Goal: Task Accomplishment & Management: Manage account settings

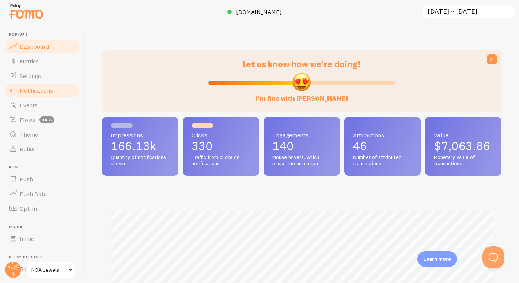
click at [41, 87] on span "Notifications" at bounding box center [36, 90] width 33 height 7
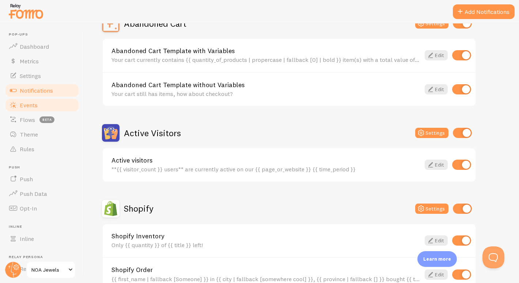
scroll to position [83, 0]
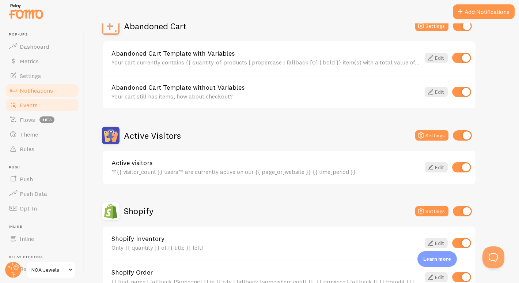
click at [60, 103] on link "Events" at bounding box center [41, 105] width 75 height 15
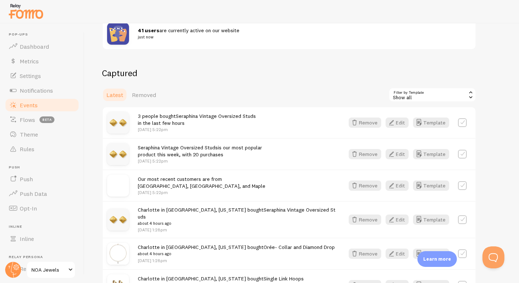
scroll to position [143, 0]
click at [364, 122] on button "Remove" at bounding box center [365, 122] width 33 height 10
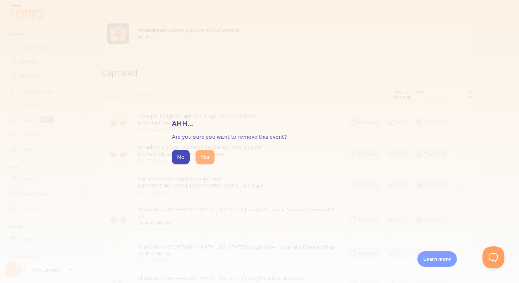
click at [204, 158] on button "Yes" at bounding box center [205, 157] width 19 height 15
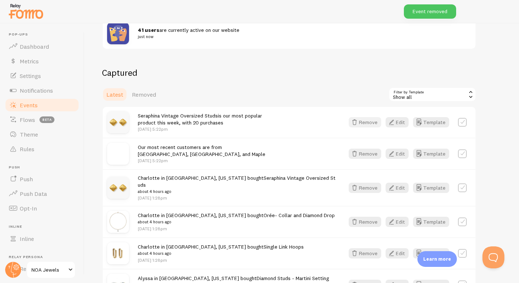
click at [368, 122] on button "Remove" at bounding box center [365, 122] width 33 height 10
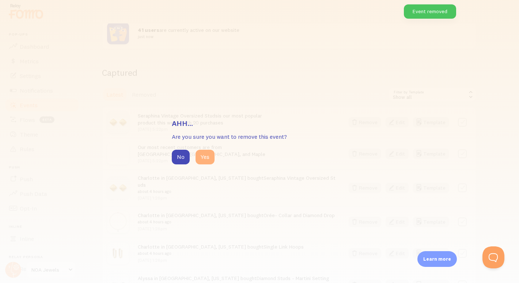
click at [206, 154] on button "Yes" at bounding box center [205, 157] width 19 height 15
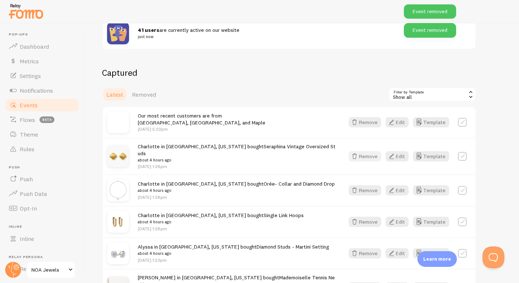
click at [359, 152] on icon "button" at bounding box center [354, 156] width 9 height 9
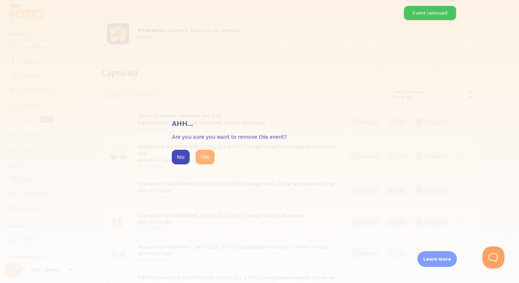
click at [199, 153] on button "Yes" at bounding box center [205, 157] width 19 height 15
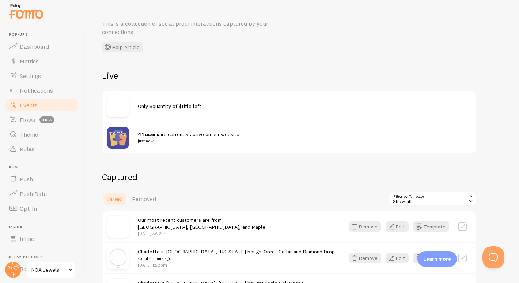
scroll to position [0, 0]
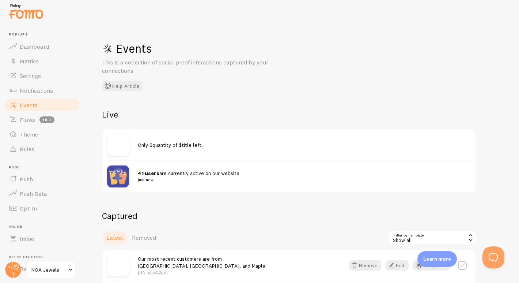
click at [298, 114] on h2 "Live" at bounding box center [289, 114] width 375 height 11
click at [39, 48] on span "Dashboard" at bounding box center [34, 46] width 29 height 7
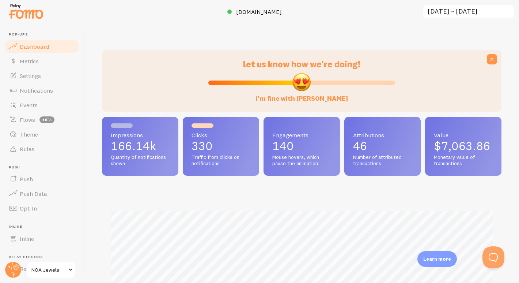
scroll to position [192, 400]
click at [34, 80] on link "Settings" at bounding box center [41, 75] width 75 height 15
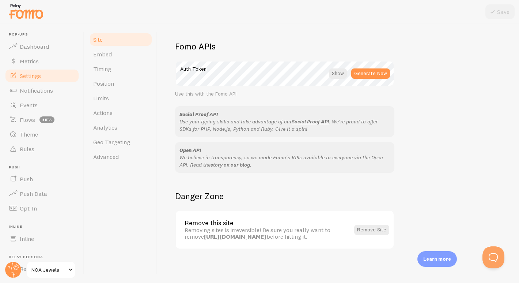
scroll to position [408, 0]
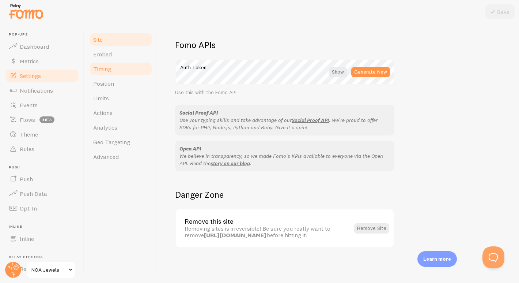
click at [120, 67] on link "Timing" at bounding box center [121, 68] width 64 height 15
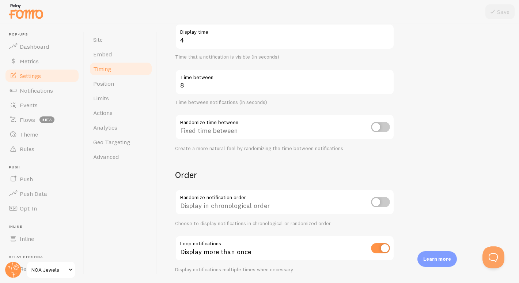
scroll to position [150, 0]
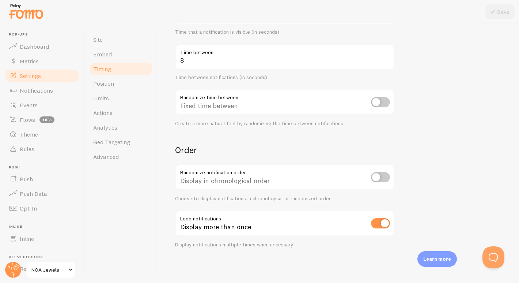
click at [378, 220] on input "checkbox" at bounding box center [380, 223] width 19 height 10
checkbox input "false"
click at [508, 7] on button "Save" at bounding box center [500, 11] width 29 height 15
